Goal: Task Accomplishment & Management: Use online tool/utility

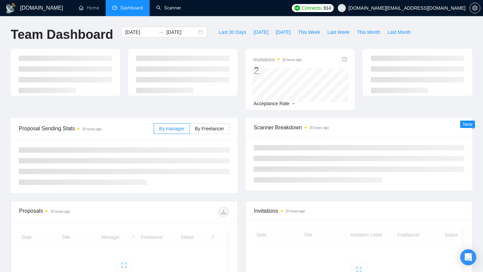
click at [180, 7] on link "Scanner" at bounding box center [168, 8] width 25 height 6
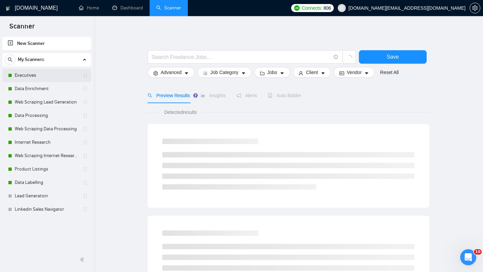
click at [61, 73] on link "Executives" at bounding box center [47, 75] width 64 height 13
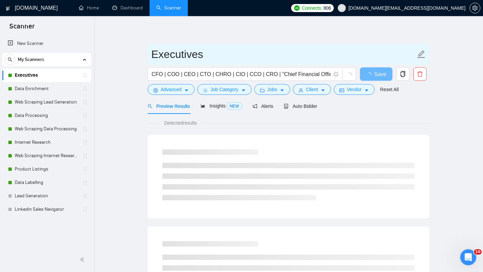
click at [179, 54] on input "Executives" at bounding box center [283, 54] width 264 height 17
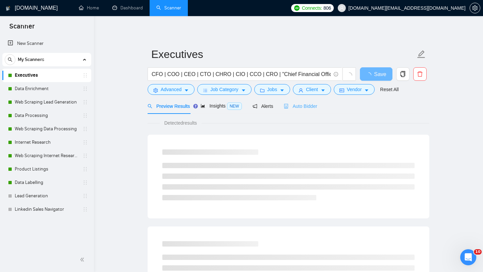
click at [309, 112] on div "Auto Bidder" at bounding box center [300, 106] width 33 height 16
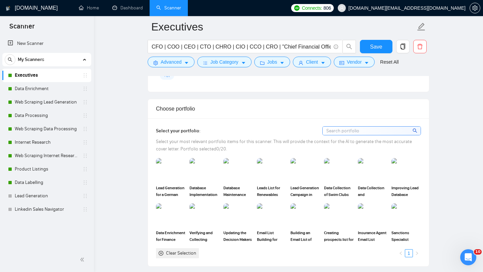
scroll to position [580, 0]
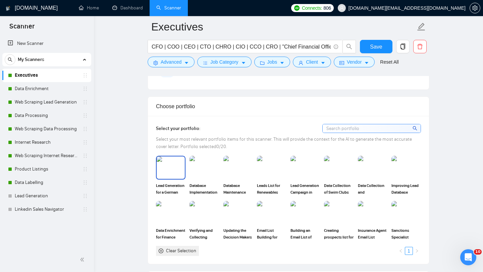
click at [164, 186] on span "Lead Generation for a German Digital Health Company" at bounding box center [171, 188] width 30 height 13
click at [169, 183] on span "Lead Generation for a German Digital Health Company" at bounding box center [171, 188] width 30 height 13
drag, startPoint x: 153, startPoint y: 186, endPoint x: 186, endPoint y: 194, distance: 33.8
click at [186, 194] on div "Select your portfolio: Select your most relevant portfolio items for this scann…" at bounding box center [288, 190] width 281 height 148
copy span "Lead Generation for a German"
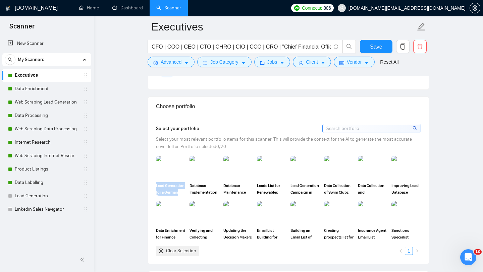
scroll to position [584, 0]
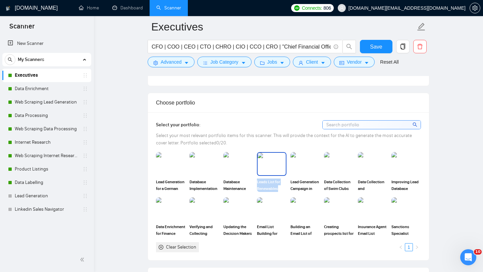
drag, startPoint x: 255, startPoint y: 181, endPoint x: 284, endPoint y: 188, distance: 30.4
click at [284, 188] on div "Leads List for Renewables Sector in [GEOGRAPHIC_DATA]" at bounding box center [272, 172] width 34 height 40
copy span "Leads List for Renewables"
drag, startPoint x: 290, startPoint y: 181, endPoint x: 320, endPoint y: 191, distance: 31.8
click at [320, 191] on div "Lead Generation Campaign in Australian Industries" at bounding box center [306, 172] width 34 height 40
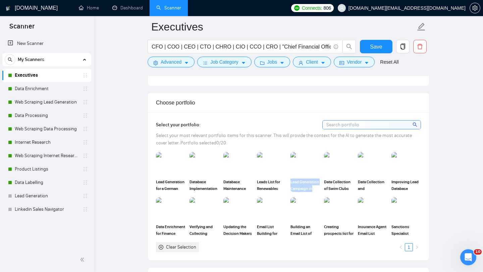
copy span "Lead Generation Campaign in"
click at [194, 222] on div "Verifying and Collecting Business Owner Contacts for Investment Firm" at bounding box center [205, 218] width 30 height 40
drag, startPoint x: 254, startPoint y: 225, endPoint x: 283, endPoint y: 233, distance: 30.1
click at [283, 233] on div "Lead Generation for a German Digital Health Company Database Implementation for…" at bounding box center [288, 202] width 269 height 100
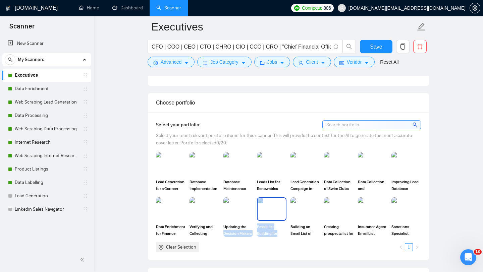
copy div "Decision Makers List for a Venture Capital Firm Email List Building for"
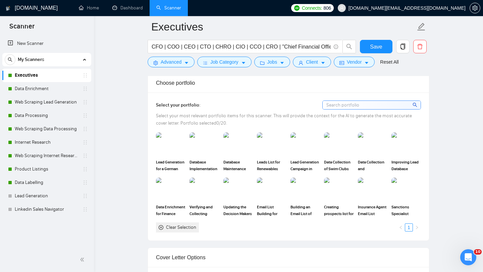
scroll to position [606, 0]
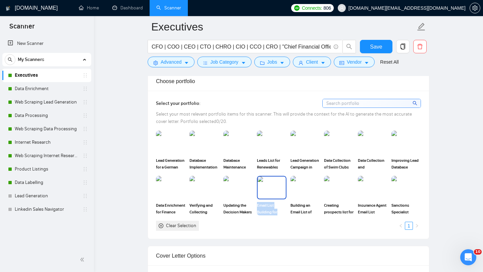
drag, startPoint x: 256, startPoint y: 205, endPoint x: 282, endPoint y: 215, distance: 28.2
click at [282, 215] on div "Email List Building for Professional Training and Coaching Agency" at bounding box center [272, 196] width 34 height 40
copy span "Email List Building for"
drag, startPoint x: 288, startPoint y: 203, endPoint x: 283, endPoint y: 227, distance: 24.5
click at [283, 227] on div "Clear Selection 1" at bounding box center [288, 226] width 265 height 10
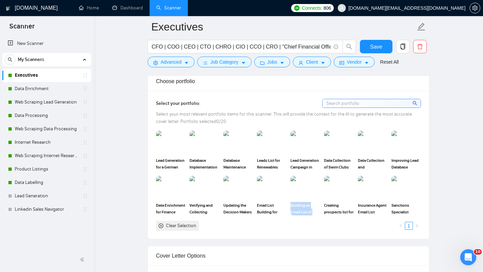
drag, startPoint x: 290, startPoint y: 205, endPoint x: 319, endPoint y: 216, distance: 30.8
click at [319, 216] on div "Lead Generation for a German Digital Health Company Database Implementation for…" at bounding box center [288, 181] width 269 height 100
copy span "Building an Email List of Execs Running"
drag, startPoint x: 322, startPoint y: 206, endPoint x: 355, endPoint y: 214, distance: 34.1
click at [355, 214] on div "Lead Generation for a German Digital Health Company Database Implementation for…" at bounding box center [288, 181] width 269 height 100
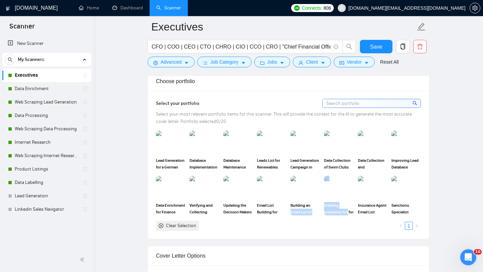
click at [333, 236] on div "Select your portfolio: Select your most relevant portfolio items for this scann…" at bounding box center [288, 165] width 281 height 148
drag, startPoint x: 322, startPoint y: 204, endPoint x: 351, endPoint y: 212, distance: 29.9
click at [351, 212] on div "Creating prospects list for IT Company" at bounding box center [339, 196] width 34 height 40
copy span "Creating prospects list"
click at [355, 237] on div "Select your portfolio: Select your most relevant portfolio items for this scann…" at bounding box center [288, 165] width 281 height 148
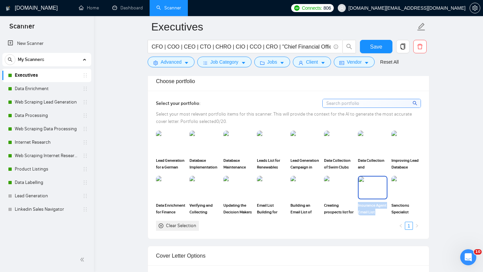
drag, startPoint x: 356, startPoint y: 205, endPoint x: 386, endPoint y: 217, distance: 32.2
click at [386, 217] on div "Lead Generation for a German Digital Health Company Database Implementation for…" at bounding box center [288, 181] width 269 height 100
copy span "Insurance Agent Email List Creation"
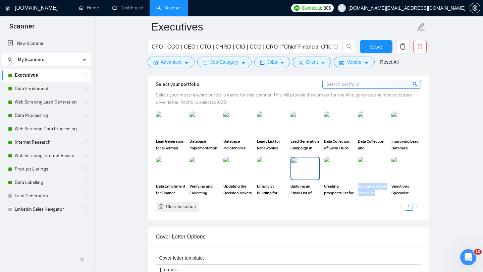
scroll to position [623, 0]
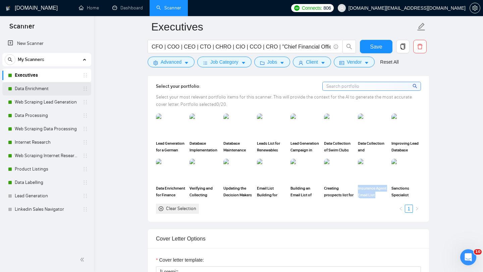
click at [54, 91] on link "Data Enrichment" at bounding box center [47, 88] width 64 height 13
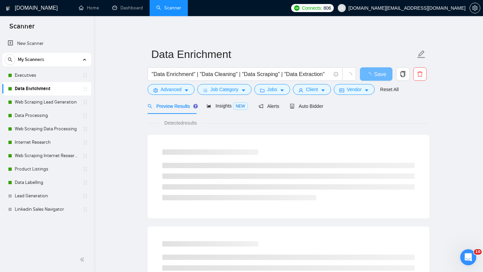
click at [327, 108] on div "Preview Results Insights NEW Alerts Auto Bidder" at bounding box center [289, 106] width 282 height 16
click at [316, 108] on span "Auto Bidder" at bounding box center [306, 106] width 33 height 5
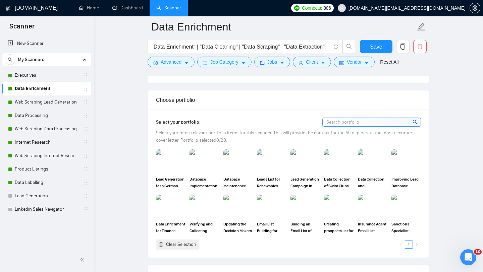
scroll to position [590, 0]
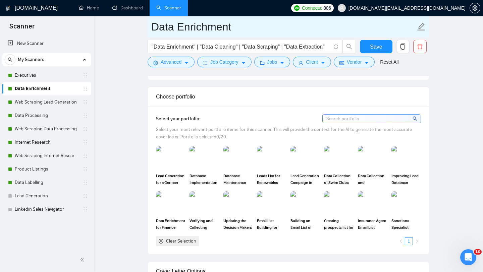
click at [199, 29] on input "Data Enrichment" at bounding box center [283, 26] width 264 height 17
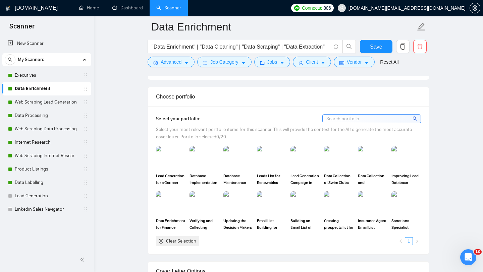
drag, startPoint x: 323, startPoint y: 176, endPoint x: 354, endPoint y: 181, distance: 31.6
click at [354, 181] on div "Data Collection of Swim Clubs and Their Contact Information" at bounding box center [339, 166] width 34 height 40
copy span "Data Collection of Swim Clubs"
drag, startPoint x: 357, startPoint y: 175, endPoint x: 364, endPoint y: 184, distance: 11.2
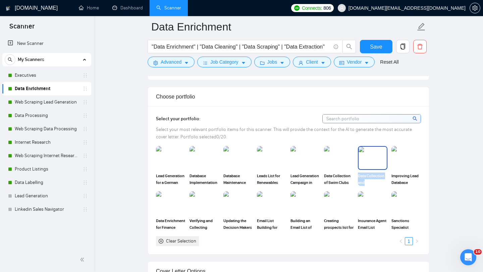
click at [364, 184] on div "Data Collection and Organization for Special Needs Services" at bounding box center [373, 166] width 34 height 40
copy span "Data Collection and"
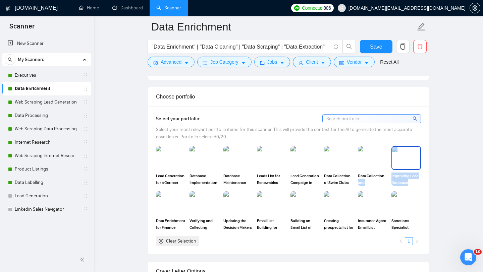
drag, startPoint x: 389, startPoint y: 176, endPoint x: 417, endPoint y: 185, distance: 29.6
click at [417, 185] on div "Lead Generation for a German Digital Health Company Database Implementation for…" at bounding box center [288, 196] width 269 height 100
drag, startPoint x: 389, startPoint y: 176, endPoint x: 412, endPoint y: 185, distance: 24.2
click at [412, 185] on div "Improving Lead Database Through Contact Information Acquisition" at bounding box center [406, 166] width 34 height 40
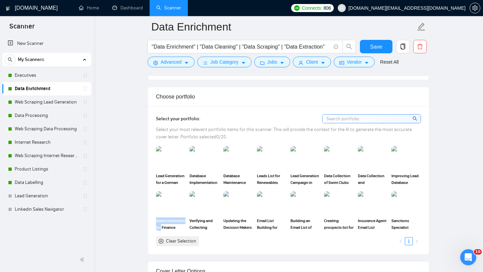
drag, startPoint x: 152, startPoint y: 220, endPoint x: 186, endPoint y: 226, distance: 34.5
click at [186, 226] on div "Select your portfolio: Select your most relevant portfolio items for this scann…" at bounding box center [288, 180] width 281 height 148
drag, startPoint x: 223, startPoint y: 220, endPoint x: 253, endPoint y: 228, distance: 30.9
click at [253, 228] on div "Updating the Decision Makers List for a Venture Capital Firm" at bounding box center [238, 212] width 34 height 40
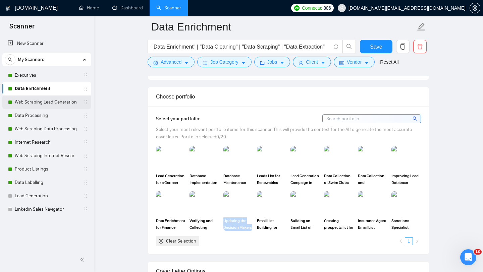
click at [46, 101] on link "Web Scraping Lead Generation" at bounding box center [47, 102] width 64 height 13
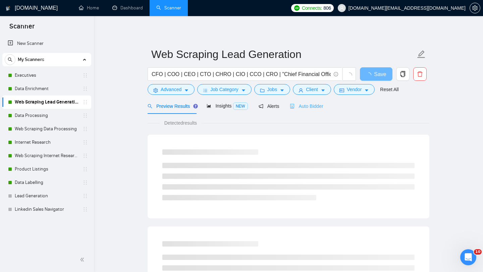
click at [293, 111] on div "Auto Bidder" at bounding box center [306, 106] width 33 height 16
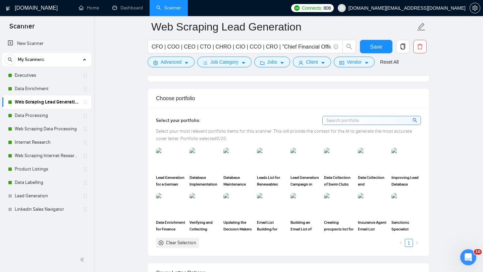
scroll to position [611, 0]
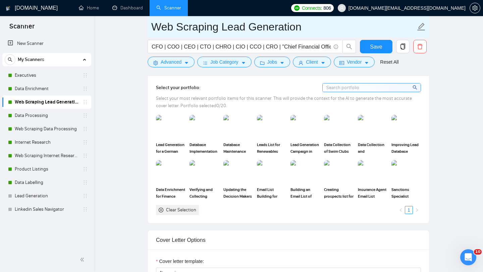
click at [192, 33] on input "Web Scraping Lead Generation" at bounding box center [283, 26] width 264 height 17
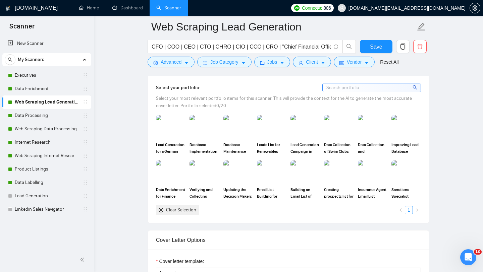
click at [58, 115] on link "Data Processing" at bounding box center [47, 115] width 64 height 13
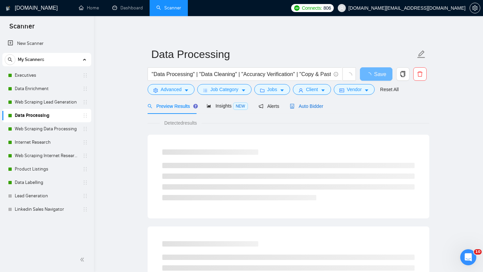
click at [303, 109] on div "Auto Bidder" at bounding box center [306, 106] width 33 height 7
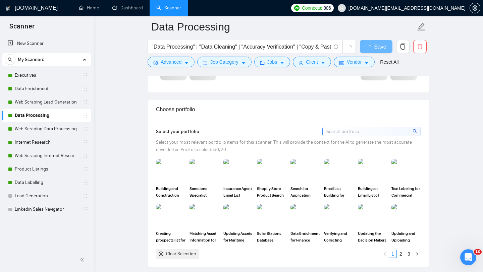
scroll to position [581, 0]
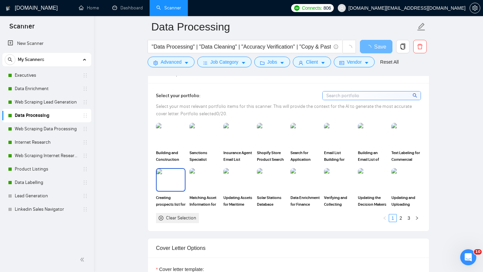
click at [166, 172] on img at bounding box center [171, 180] width 28 height 22
click at [171, 180] on icon at bounding box center [170, 180] width 5 height 5
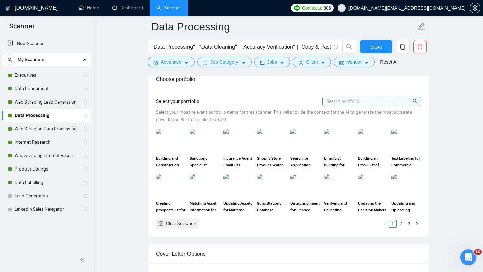
scroll to position [584, 0]
drag, startPoint x: 256, startPoint y: 207, endPoint x: 273, endPoint y: 213, distance: 17.9
click at [273, 213] on div "Solar Stations Database Creation" at bounding box center [272, 195] width 34 height 40
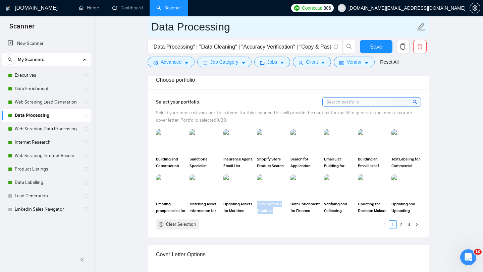
click at [206, 27] on input "Data Processing" at bounding box center [283, 26] width 264 height 17
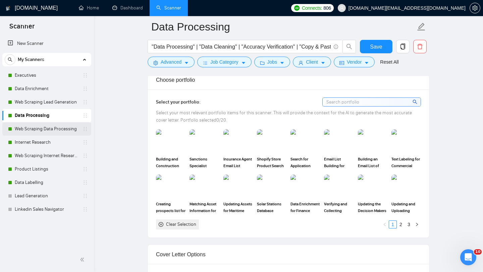
click at [51, 129] on link "Web Scraping Data Processing" at bounding box center [47, 128] width 64 height 13
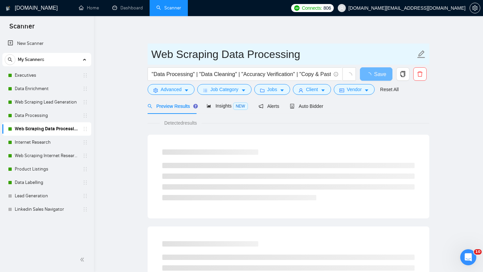
click at [185, 56] on input "Web Scraping Data Processing" at bounding box center [283, 54] width 264 height 17
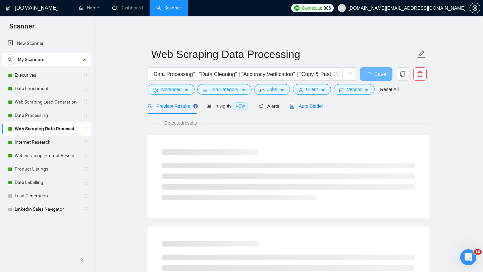
click at [304, 104] on span "Auto Bidder" at bounding box center [306, 106] width 33 height 5
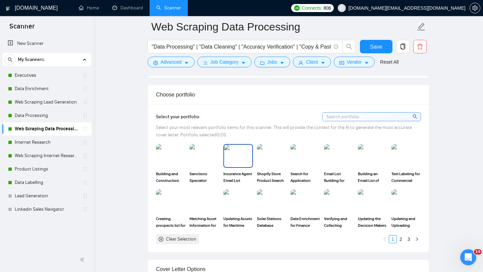
scroll to position [567, 0]
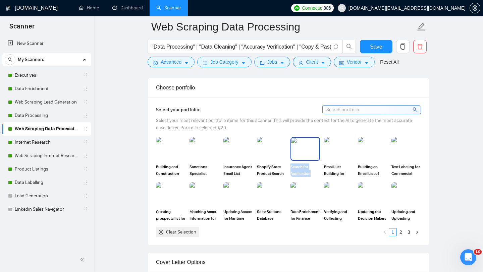
drag, startPoint x: 289, startPoint y: 169, endPoint x: 315, endPoint y: 173, distance: 26.2
click at [315, 173] on div "Search for Application Forms and Programs of Canadian Universities" at bounding box center [306, 157] width 34 height 40
click at [59, 145] on link "Internet Research" at bounding box center [47, 142] width 64 height 13
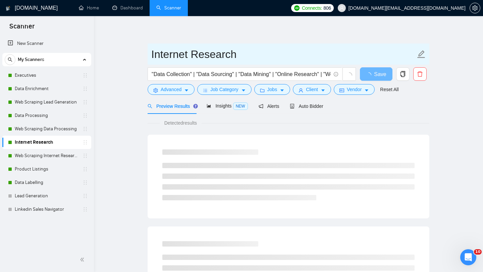
click at [181, 45] on span "Internet Research" at bounding box center [289, 54] width 282 height 21
click at [187, 53] on input "Internet Research" at bounding box center [283, 54] width 264 height 17
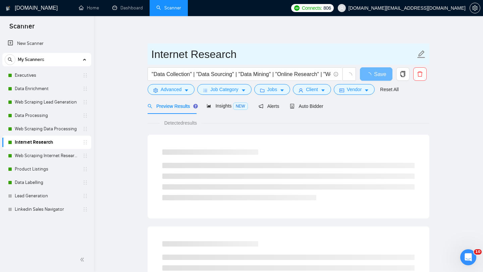
click at [187, 53] on input "Internet Research" at bounding box center [283, 54] width 264 height 17
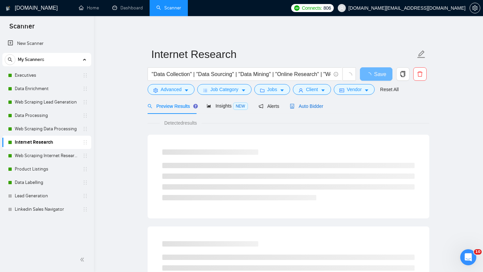
click at [307, 105] on span "Auto Bidder" at bounding box center [306, 106] width 33 height 5
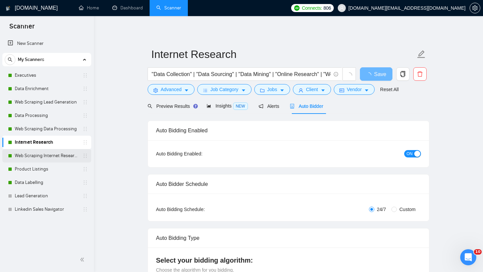
click at [59, 156] on link "Web Scraping Internet Research" at bounding box center [47, 155] width 64 height 13
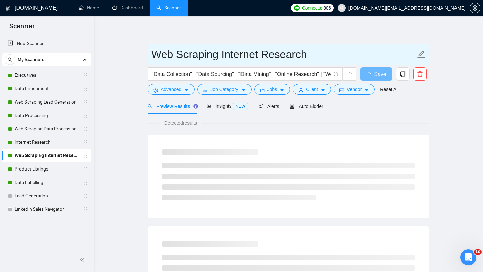
click at [175, 54] on input "Web Scraping Internet Research" at bounding box center [283, 54] width 264 height 17
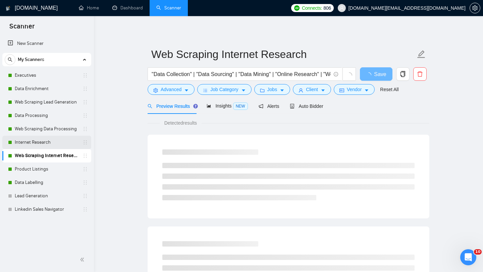
click at [56, 147] on link "Internet Research" at bounding box center [47, 142] width 64 height 13
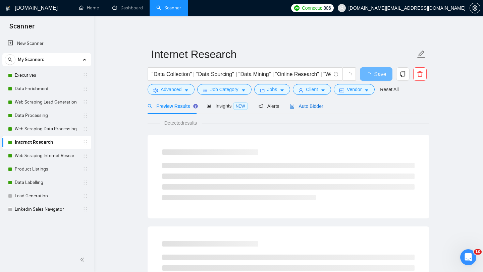
click at [303, 107] on span "Auto Bidder" at bounding box center [306, 106] width 33 height 5
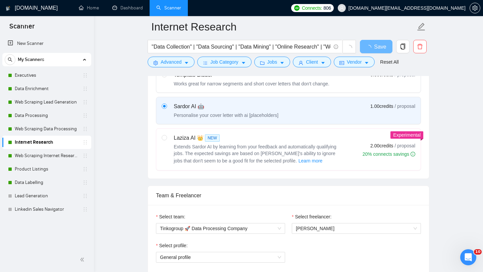
scroll to position [366, 0]
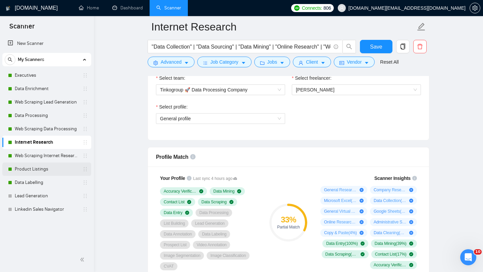
click at [51, 176] on link "Product Listings" at bounding box center [47, 169] width 64 height 13
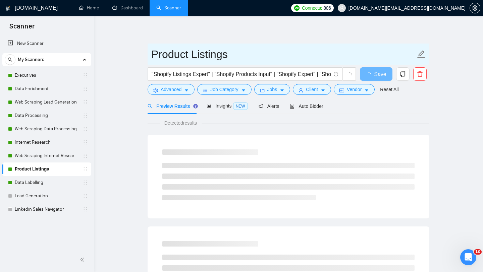
click at [204, 54] on input "Product Listings" at bounding box center [283, 54] width 264 height 17
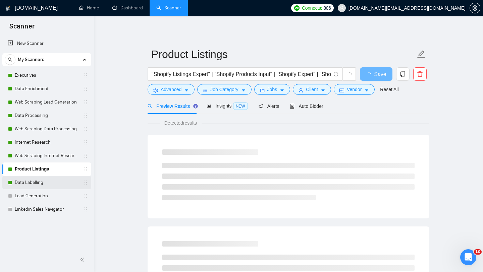
click at [40, 178] on link "Data Labelling" at bounding box center [47, 182] width 64 height 13
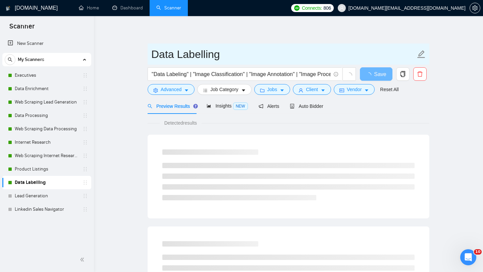
click at [176, 61] on input "Data Labelling" at bounding box center [283, 54] width 264 height 17
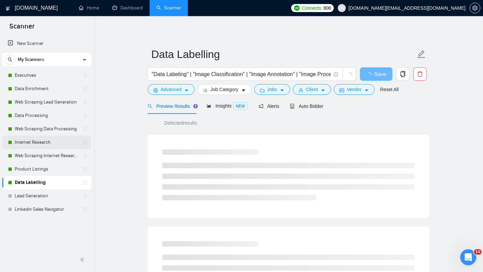
click at [47, 143] on link "Internet Research" at bounding box center [47, 142] width 64 height 13
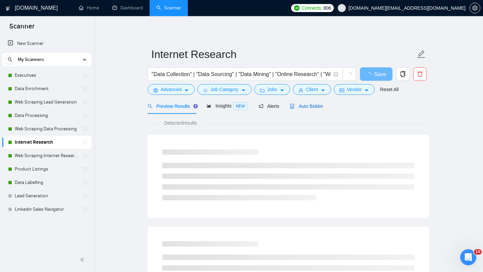
click at [321, 108] on span "Auto Bidder" at bounding box center [306, 106] width 33 height 5
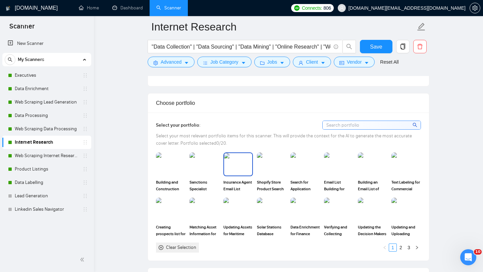
scroll to position [569, 0]
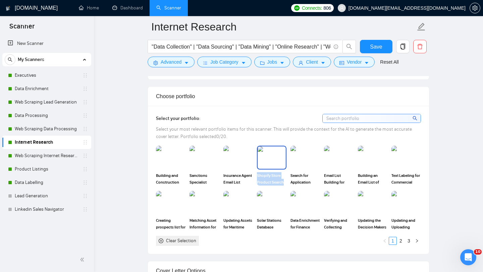
drag, startPoint x: 255, startPoint y: 176, endPoint x: 285, endPoint y: 185, distance: 31.6
click at [285, 185] on div "Shopify Store Product Search" at bounding box center [272, 166] width 34 height 40
click at [283, 177] on span "Shopify Store Product Search" at bounding box center [272, 178] width 30 height 13
click at [277, 171] on div "Shopify Store Product Search" at bounding box center [272, 166] width 30 height 40
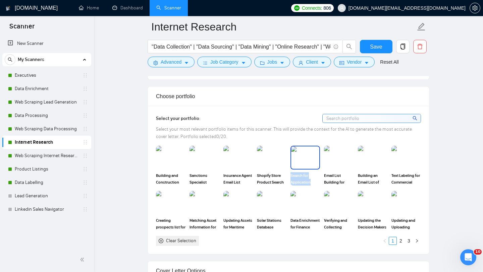
drag, startPoint x: 289, startPoint y: 176, endPoint x: 318, endPoint y: 182, distance: 29.5
click at [318, 182] on div "Search for Application Forms and Programs of Canadian Universities" at bounding box center [306, 166] width 34 height 40
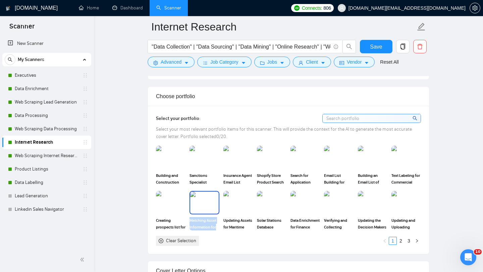
drag, startPoint x: 188, startPoint y: 220, endPoint x: 218, endPoint y: 226, distance: 31.2
click at [218, 226] on div "Matching Asset Information for Technology Platform" at bounding box center [205, 211] width 34 height 40
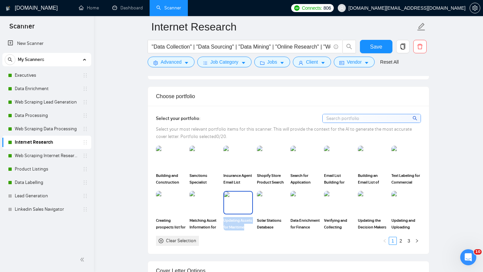
drag, startPoint x: 221, startPoint y: 221, endPoint x: 250, endPoint y: 227, distance: 29.2
click at [250, 227] on div "Updating Assets for Maritime Technology Company" at bounding box center [238, 211] width 34 height 40
click at [45, 167] on link "Product Listings" at bounding box center [47, 169] width 64 height 13
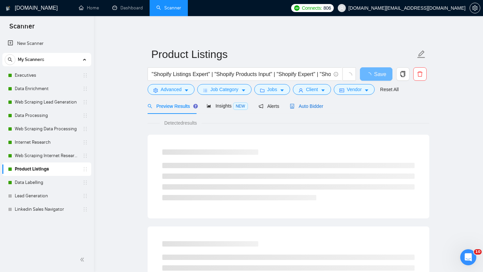
click at [309, 110] on div "Auto Bidder" at bounding box center [306, 106] width 33 height 7
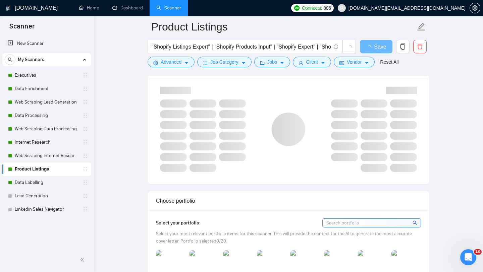
scroll to position [581, 0]
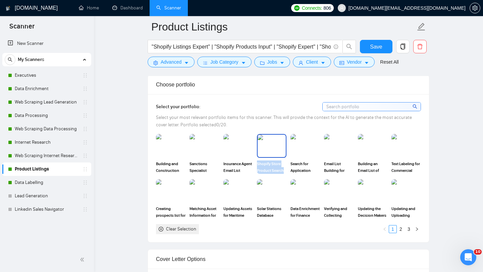
drag, startPoint x: 256, startPoint y: 164, endPoint x: 285, endPoint y: 172, distance: 30.7
click at [285, 172] on div "Shopify Store Product Search" at bounding box center [272, 154] width 34 height 40
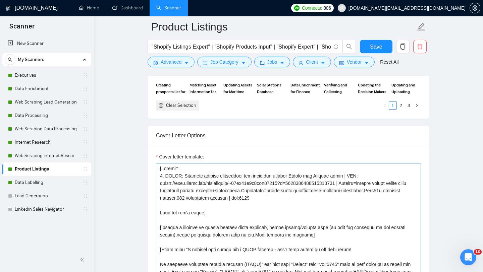
scroll to position [659, 0]
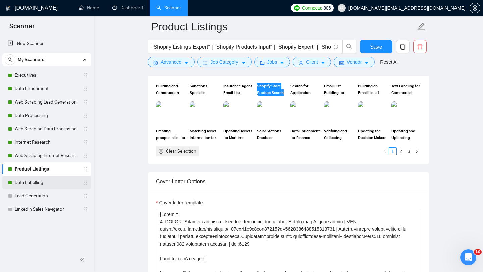
click at [51, 185] on link "Data Labelling" at bounding box center [47, 182] width 64 height 13
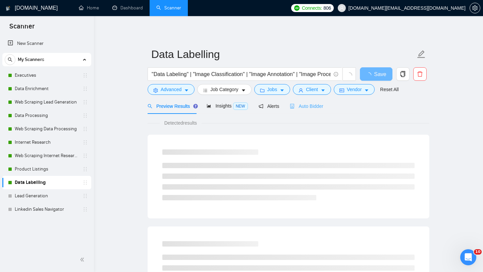
click at [296, 100] on div "Auto Bidder" at bounding box center [306, 106] width 33 height 16
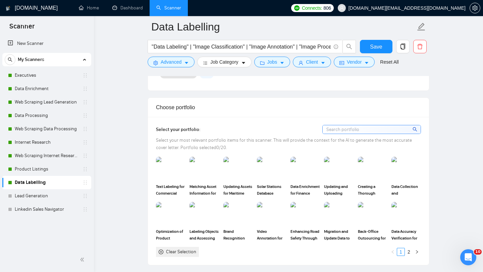
scroll to position [579, 0]
drag, startPoint x: 150, startPoint y: 186, endPoint x: 181, endPoint y: 192, distance: 31.1
click at [180, 192] on div "Select your portfolio: Select your most relevant portfolio items for this scann…" at bounding box center [288, 191] width 281 height 148
drag, startPoint x: 188, startPoint y: 233, endPoint x: 215, endPoint y: 239, distance: 27.0
click at [215, 239] on div "Labeling Objects and Assessing Conditions" at bounding box center [205, 223] width 34 height 40
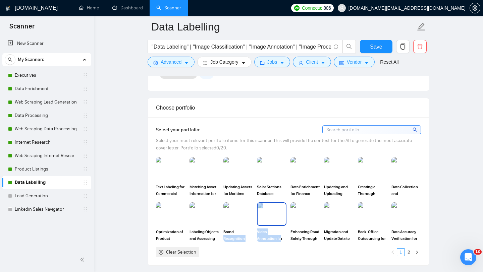
drag, startPoint x: 254, startPoint y: 232, endPoint x: 281, endPoint y: 237, distance: 27.7
click at [281, 237] on div "Text Labeling for Commercial Building Industry Matching Asset Information for T…" at bounding box center [288, 207] width 269 height 100
click at [265, 245] on div "Text Labeling for Commercial Building Industry Matching Asset Information for T…" at bounding box center [288, 207] width 269 height 100
drag, startPoint x: 256, startPoint y: 232, endPoint x: 286, endPoint y: 241, distance: 31.8
click at [286, 241] on div "Video Annotation for Various Workouts" at bounding box center [272, 223] width 34 height 40
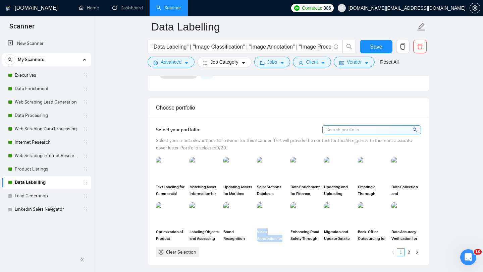
drag, startPoint x: 288, startPoint y: 232, endPoint x: 294, endPoint y: 250, distance: 19.0
click at [294, 250] on div "Clear Selection 1 2" at bounding box center [288, 253] width 265 height 10
drag, startPoint x: 288, startPoint y: 230, endPoint x: 326, endPoint y: 238, distance: 38.6
click at [326, 238] on div "Text Labeling for Commercial Building Industry Matching Asset Information for T…" at bounding box center [288, 207] width 269 height 100
click at [303, 246] on div "Text Labeling for Commercial Building Industry Matching Asset Information for T…" at bounding box center [288, 207] width 269 height 100
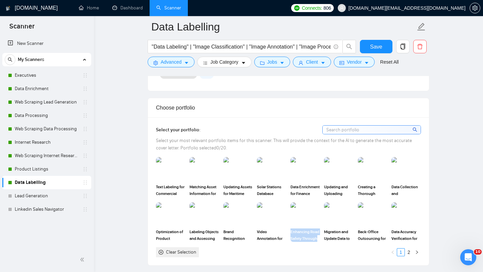
drag, startPoint x: 290, startPoint y: 231, endPoint x: 321, endPoint y: 238, distance: 32.1
click at [321, 238] on div "Enhancing Road Safety Through Data Annotation" at bounding box center [306, 223] width 34 height 40
click at [36, 76] on link "Executives" at bounding box center [47, 75] width 64 height 13
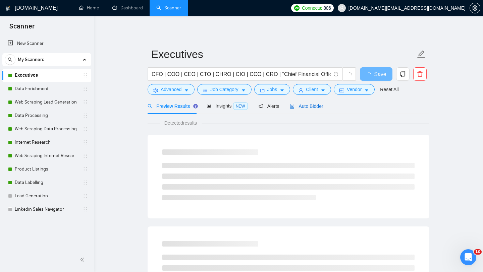
click at [310, 107] on span "Auto Bidder" at bounding box center [306, 106] width 33 height 5
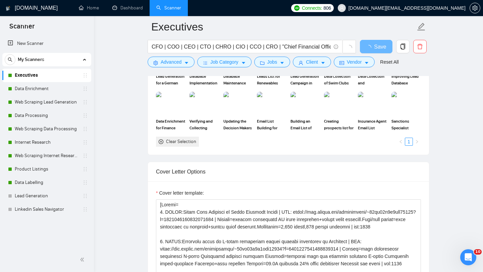
scroll to position [591, 0]
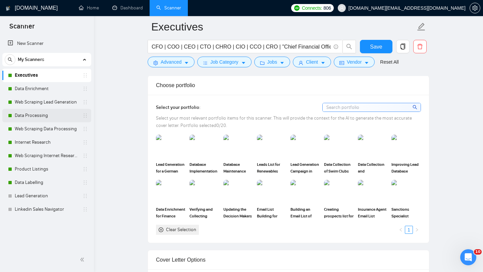
click at [50, 116] on link "Data Processing" at bounding box center [47, 115] width 64 height 13
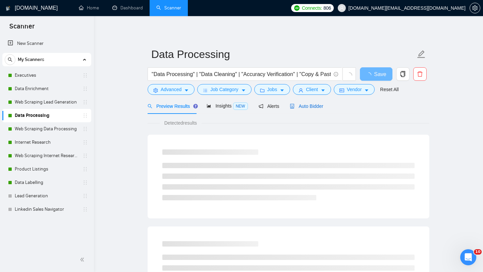
click at [305, 108] on span "Auto Bidder" at bounding box center [306, 106] width 33 height 5
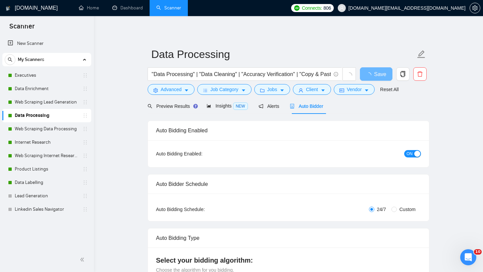
click at [305, 108] on span "Auto Bidder" at bounding box center [306, 106] width 33 height 5
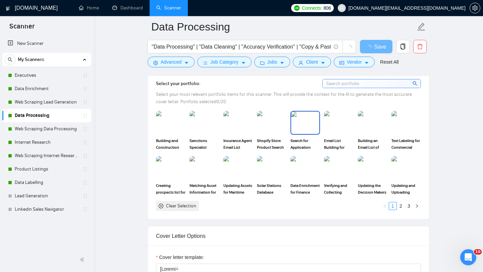
scroll to position [591, 0]
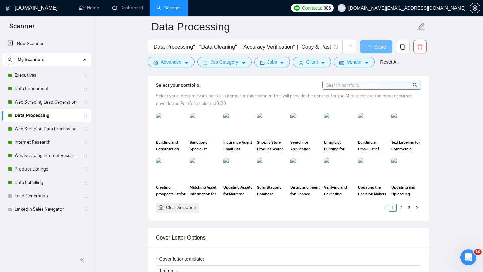
click at [354, 92] on div "Select your portfolio: Select your most relevant portfolio items for this scann…" at bounding box center [288, 147] width 265 height 132
click at [353, 89] on input at bounding box center [372, 85] width 98 height 8
paste input "Back-Office Outsourcing for Education Publishing Company"
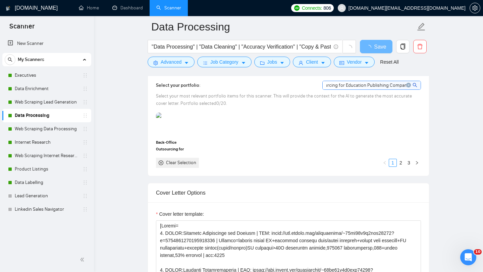
type input "Back-Office Outsourcing for Education Publishing Company"
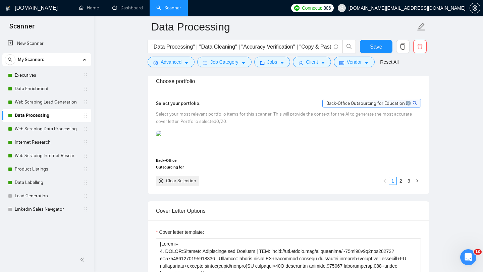
scroll to position [582, 0]
